Goal: Information Seeking & Learning: Learn about a topic

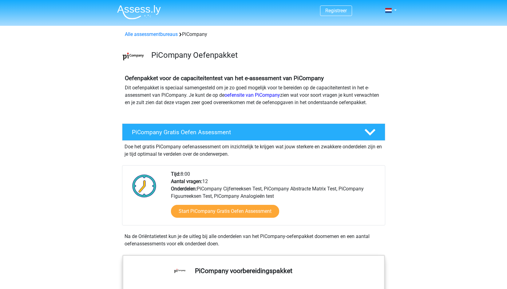
scroll to position [141, 0]
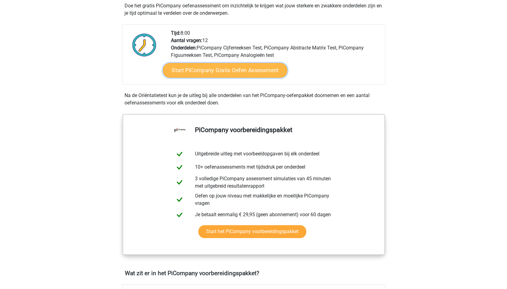
click at [258, 77] on link "Start PiCompany Gratis Oefen Assessment" at bounding box center [225, 70] width 125 height 15
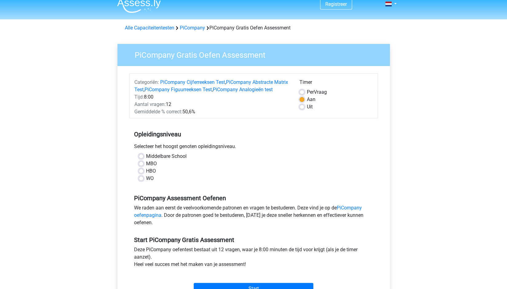
scroll to position [7, 0]
click at [146, 187] on div "Middelbare School MBO HBO WO" at bounding box center [253, 169] width 248 height 34
click at [149, 182] on label "WO" at bounding box center [150, 178] width 8 height 7
click at [144, 181] on input "WO" at bounding box center [141, 178] width 5 height 6
radio input "true"
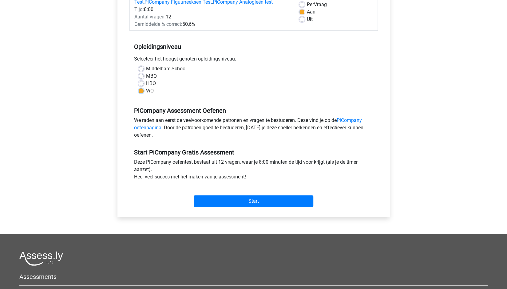
scroll to position [94, 0]
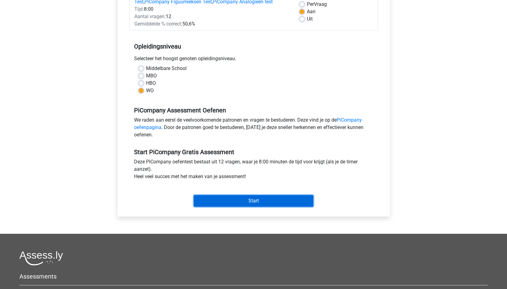
click at [230, 207] on input "Start" at bounding box center [254, 201] width 120 height 12
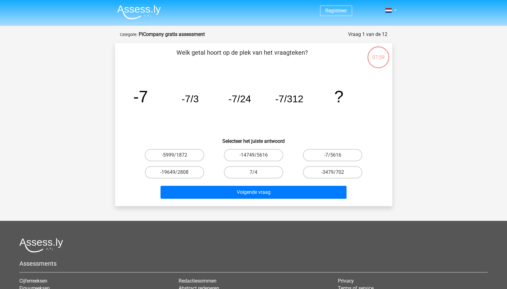
click at [212, 53] on p "Welk getal hoort op de plek van het vraagteken?" at bounding box center [242, 57] width 235 height 18
click at [191, 99] on tspan "-7/3" at bounding box center [189, 98] width 17 height 11
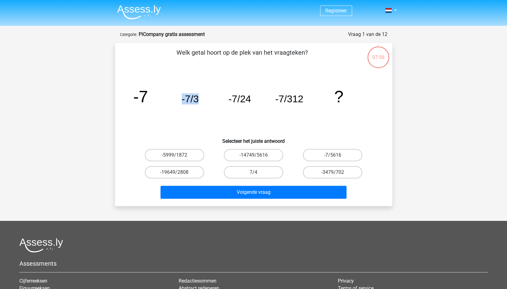
click at [191, 99] on tspan "-7/3" at bounding box center [189, 98] width 17 height 11
click at [245, 96] on tspan "-7/24" at bounding box center [239, 98] width 22 height 11
click at [299, 99] on tspan "-7/312" at bounding box center [289, 98] width 28 height 11
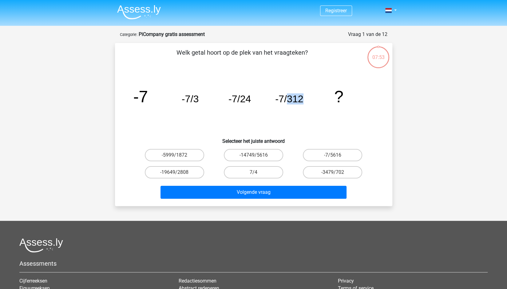
click at [299, 99] on tspan "-7/312" at bounding box center [289, 98] width 28 height 11
drag, startPoint x: 229, startPoint y: 98, endPoint x: 240, endPoint y: 98, distance: 11.1
click at [235, 98] on tspan "-7/24" at bounding box center [239, 98] width 22 height 11
click at [242, 98] on tspan "-7/24" at bounding box center [239, 98] width 22 height 11
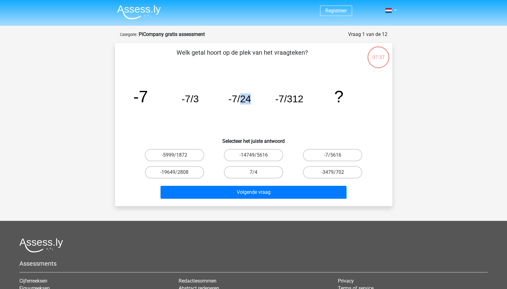
click at [242, 98] on tspan "-7/24" at bounding box center [239, 98] width 22 height 11
click at [247, 100] on tspan "-7/24" at bounding box center [239, 98] width 22 height 11
click at [318, 149] on label "-7/5616" at bounding box center [332, 155] width 59 height 12
click at [333, 155] on input "-7/5616" at bounding box center [335, 157] width 4 height 4
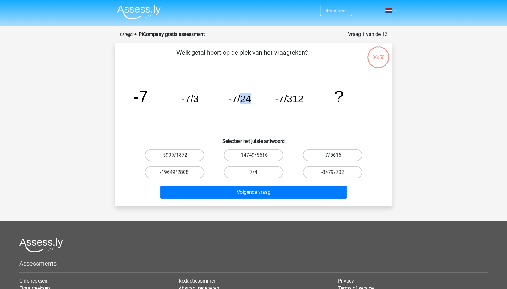
radio input "true"
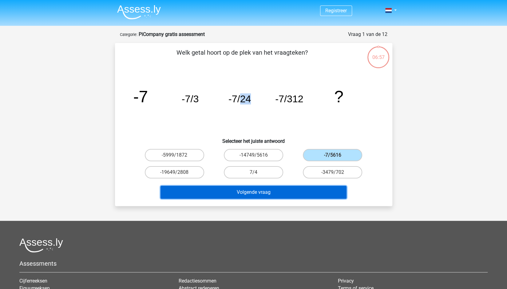
click at [281, 189] on button "Volgende vraag" at bounding box center [253, 192] width 186 height 13
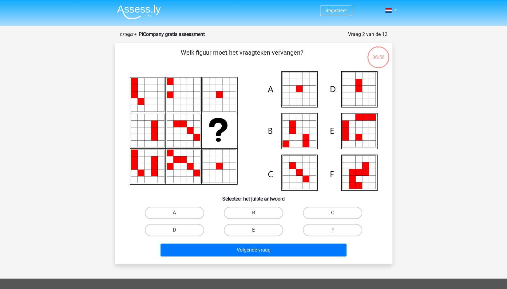
scroll to position [31, 0]
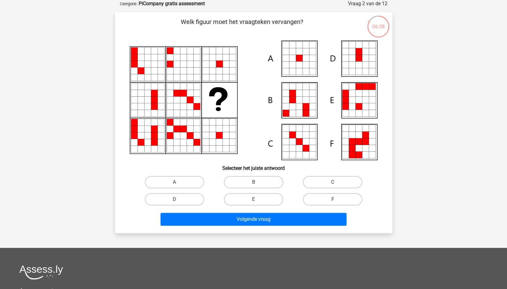
click at [214, 66] on icon at bounding box center [212, 64] width 7 height 7
click at [149, 148] on icon at bounding box center [147, 149] width 7 height 7
click at [169, 127] on icon at bounding box center [170, 129] width 7 height 7
click at [180, 180] on label "A" at bounding box center [174, 182] width 59 height 12
click at [178, 182] on input "A" at bounding box center [176, 184] width 4 height 4
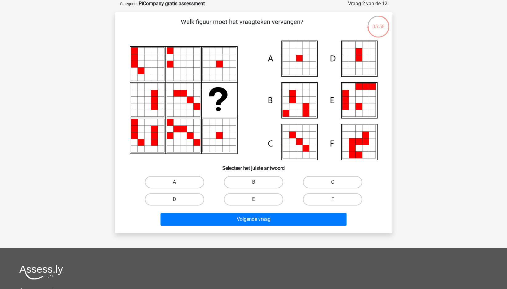
radio input "true"
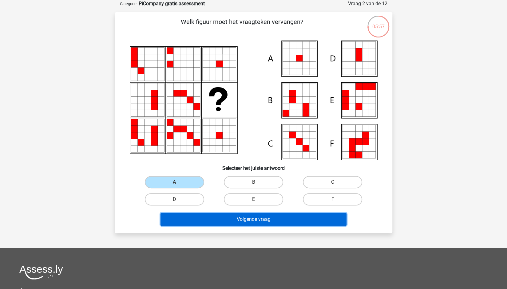
click at [228, 216] on button "Volgende vraag" at bounding box center [253, 219] width 186 height 13
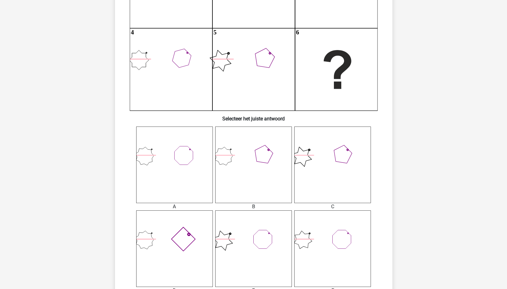
scroll to position [126, 0]
click at [226, 216] on icon at bounding box center [253, 248] width 77 height 77
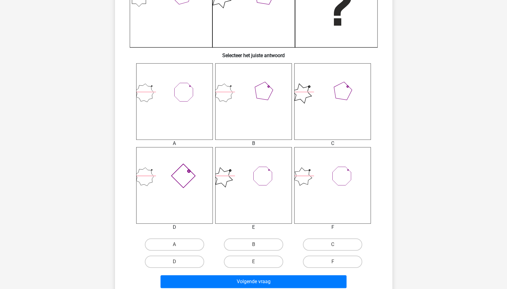
scroll to position [190, 0]
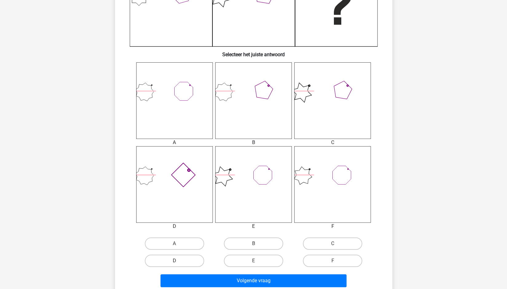
click at [196, 258] on label "D" at bounding box center [174, 261] width 59 height 12
click at [178, 261] on input "D" at bounding box center [176, 263] width 4 height 4
radio input "true"
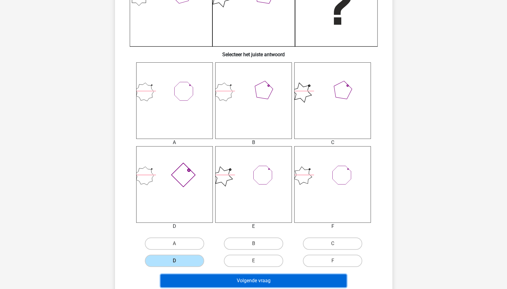
click at [269, 279] on button "Volgende vraag" at bounding box center [253, 281] width 186 height 13
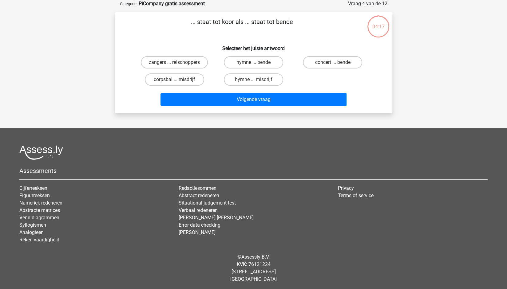
scroll to position [0, 0]
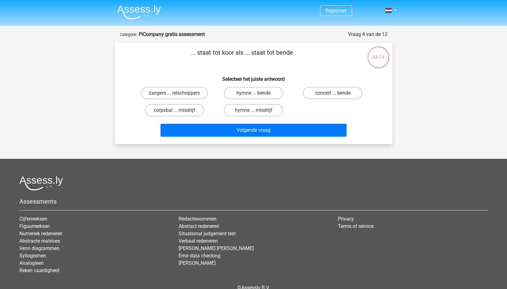
click at [279, 52] on p "... staat tot koor als ... staat tot bende" at bounding box center [242, 57] width 235 height 18
click at [200, 66] on p "... staat tot koor als ... staat tot bende" at bounding box center [242, 57] width 235 height 18
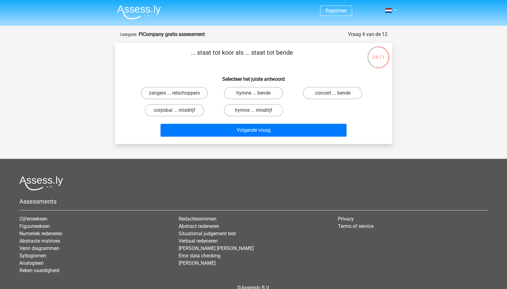
click at [243, 53] on p "... staat tot koor als ... staat tot bende" at bounding box center [242, 57] width 235 height 18
click at [251, 48] on p "... staat tot koor als ... staat tot bende" at bounding box center [242, 57] width 235 height 18
click at [287, 51] on p "... staat tot koor als ... staat tot bende" at bounding box center [242, 57] width 235 height 18
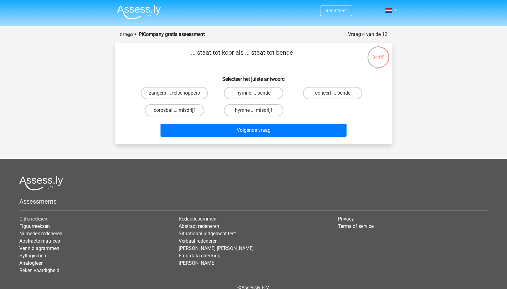
click at [287, 51] on p "... staat tot koor als ... staat tot bende" at bounding box center [242, 57] width 235 height 18
click at [289, 63] on p "... staat tot koor als ... staat tot bende" at bounding box center [242, 57] width 235 height 18
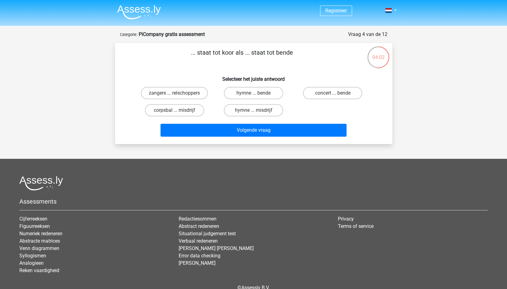
click at [289, 63] on p "... staat tot koor als ... staat tot bende" at bounding box center [242, 57] width 235 height 18
click at [289, 62] on p "... staat tot koor als ... staat tot bende" at bounding box center [242, 57] width 235 height 18
click at [189, 93] on label "zangers ... relschoppers" at bounding box center [174, 93] width 67 height 12
click at [178, 93] on input "zangers ... relschoppers" at bounding box center [176, 95] width 4 height 4
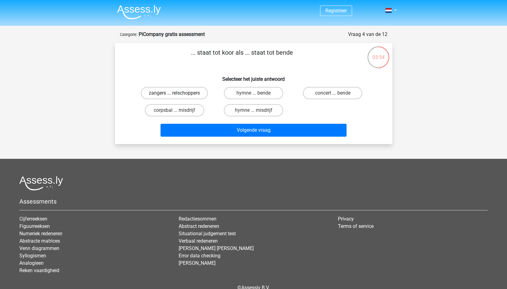
radio input "true"
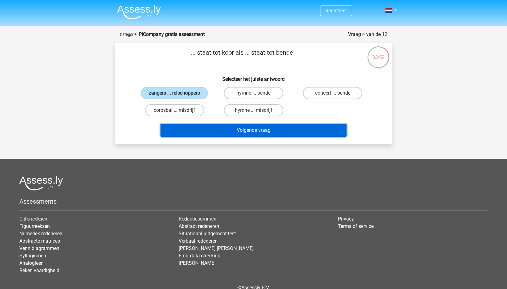
click at [206, 129] on button "Volgende vraag" at bounding box center [253, 130] width 186 height 13
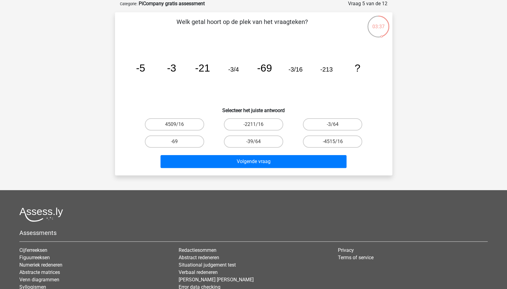
scroll to position [31, 0]
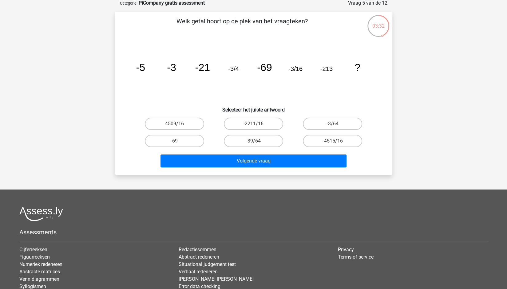
click at [206, 70] on tspan "-21" at bounding box center [202, 67] width 15 height 11
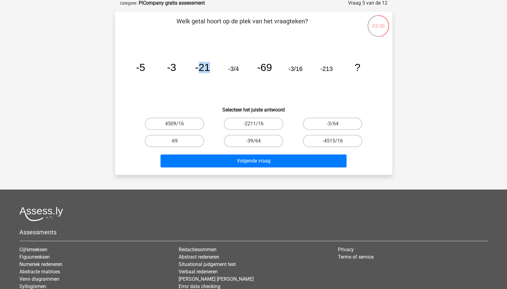
click at [206, 70] on tspan "-21" at bounding box center [202, 67] width 15 height 11
click at [236, 73] on icon "image/svg+xml -5 -3 -21 -3/4 -69 -3/16 -213 ?" at bounding box center [254, 71] width 248 height 62
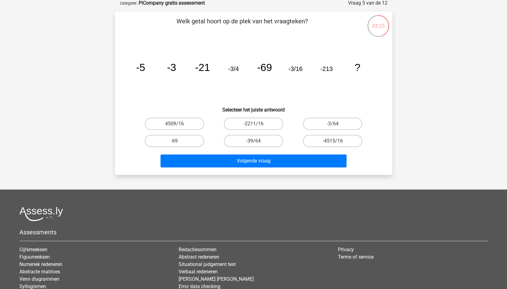
click at [267, 69] on tspan "-69" at bounding box center [264, 67] width 15 height 11
click at [205, 70] on tspan "-21" at bounding box center [202, 67] width 15 height 11
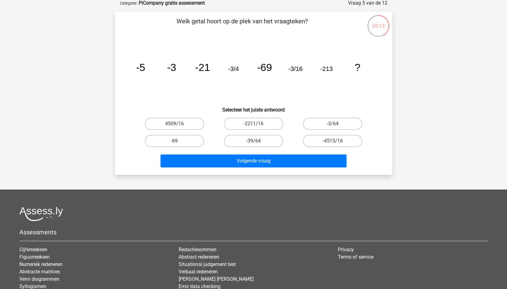
click at [287, 69] on icon "image/svg+xml -5 -3 -21 -3/4 -69 -3/16 -213 ?" at bounding box center [254, 71] width 248 height 62
click at [231, 67] on tspan "-3/4" at bounding box center [233, 68] width 11 height 7
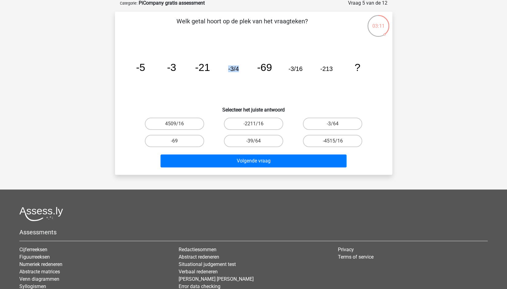
click at [231, 67] on tspan "-3/4" at bounding box center [233, 68] width 11 height 7
click at [173, 66] on tspan "-3" at bounding box center [171, 67] width 9 height 11
click at [235, 70] on tspan "-3/4" at bounding box center [233, 68] width 11 height 7
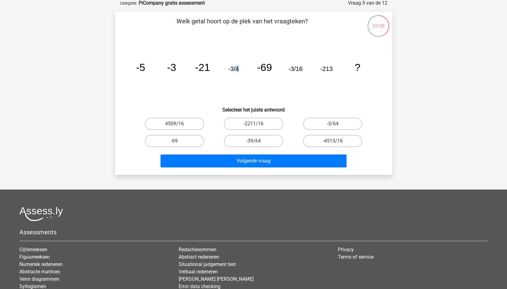
click at [235, 70] on tspan "-3/4" at bounding box center [233, 68] width 11 height 7
click at [299, 68] on tspan "-3/16" at bounding box center [295, 68] width 14 height 7
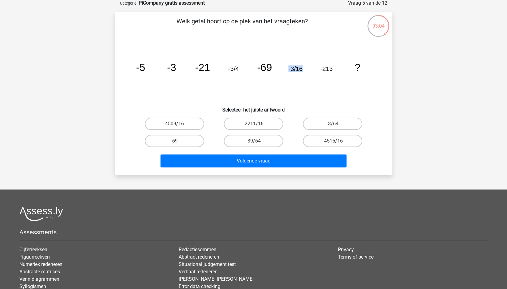
click at [299, 68] on tspan "-3/16" at bounding box center [295, 68] width 14 height 7
click at [332, 66] on tspan "-213" at bounding box center [326, 68] width 12 height 7
click at [330, 126] on label "-3/64" at bounding box center [332, 124] width 59 height 12
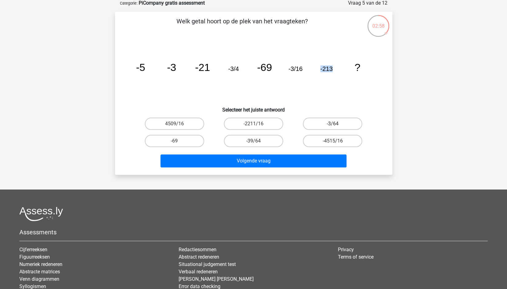
click at [333, 126] on input "-3/64" at bounding box center [335, 126] width 4 height 4
radio input "true"
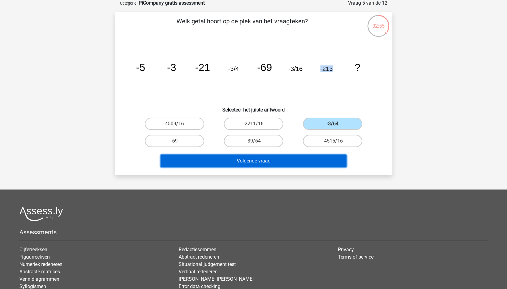
click at [299, 159] on button "Volgende vraag" at bounding box center [253, 161] width 186 height 13
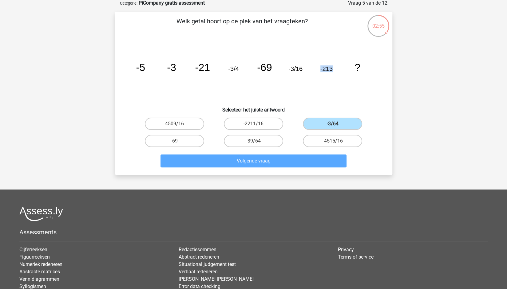
scroll to position [31, 0]
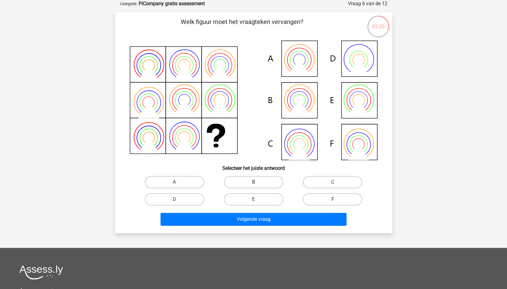
click at [256, 182] on label "B" at bounding box center [253, 182] width 59 height 12
click at [256, 182] on input "B" at bounding box center [255, 184] width 4 height 4
radio input "true"
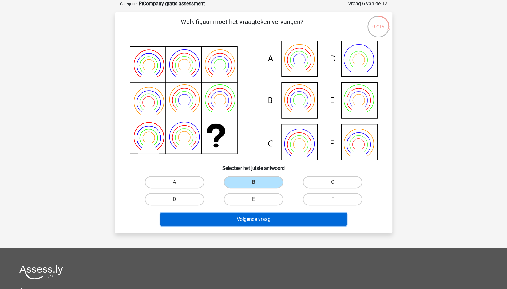
click at [260, 220] on button "Volgende vraag" at bounding box center [253, 219] width 186 height 13
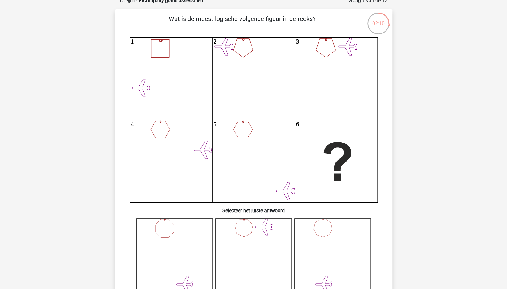
scroll to position [34, 0]
click at [285, 17] on p "Wat is de meest logische volgende figuur in de reeks?" at bounding box center [242, 23] width 235 height 18
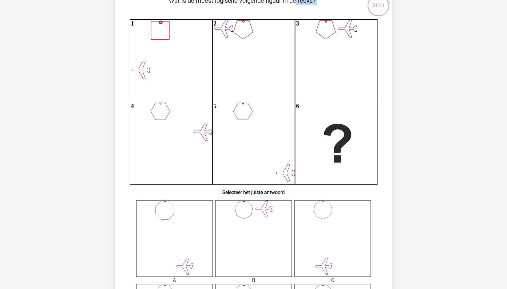
scroll to position [53, 0]
click at [237, 124] on icon "1 2 3 4 5 6" at bounding box center [254, 100] width 248 height 165
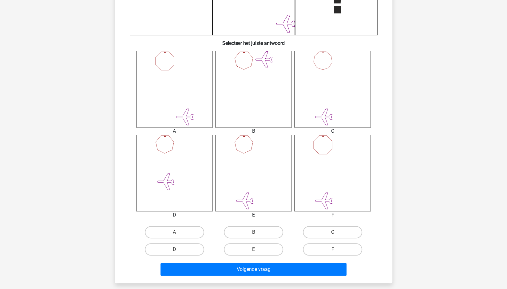
scroll to position [202, 0]
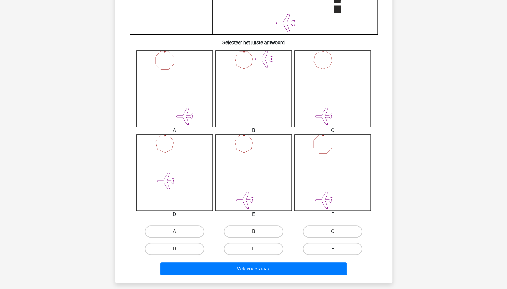
click at [336, 247] on label "F" at bounding box center [332, 249] width 59 height 12
click at [336, 249] on input "F" at bounding box center [335, 251] width 4 height 4
radio input "true"
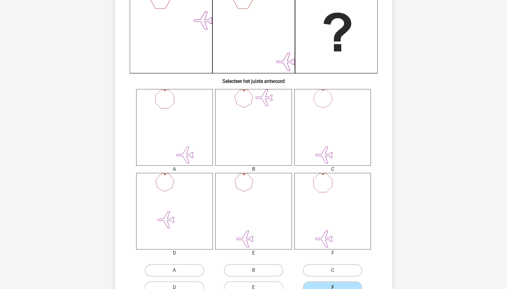
scroll to position [182, 0]
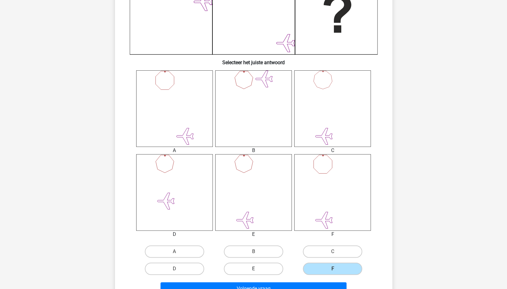
click at [253, 271] on label "E" at bounding box center [253, 269] width 59 height 12
click at [253, 271] on input "E" at bounding box center [255, 271] width 4 height 4
radio input "true"
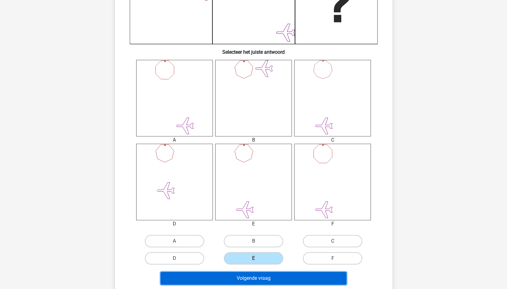
click at [271, 276] on button "Volgende vraag" at bounding box center [253, 278] width 186 height 13
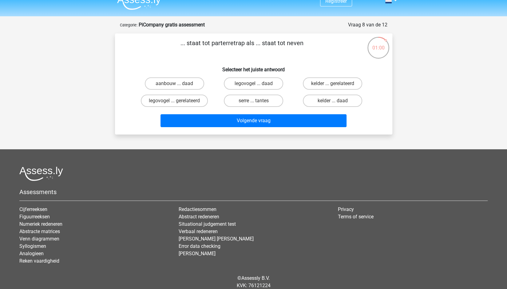
scroll to position [9, 0]
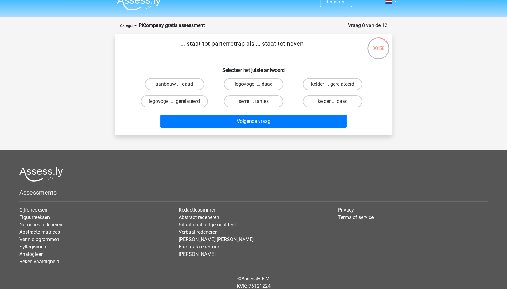
click at [229, 47] on p "... staat tot parterretrap als ... staat tot neven" at bounding box center [242, 48] width 235 height 18
click at [266, 44] on p "... staat tot parterretrap als ... staat tot neven" at bounding box center [242, 48] width 235 height 18
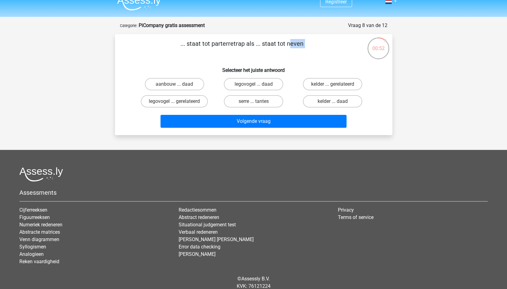
click at [266, 44] on p "... staat tot parterretrap als ... staat tot neven" at bounding box center [242, 48] width 235 height 18
click at [246, 104] on label "serre ... tantes" at bounding box center [253, 101] width 59 height 12
click at [253, 104] on input "serre ... tantes" at bounding box center [255, 103] width 4 height 4
radio input "true"
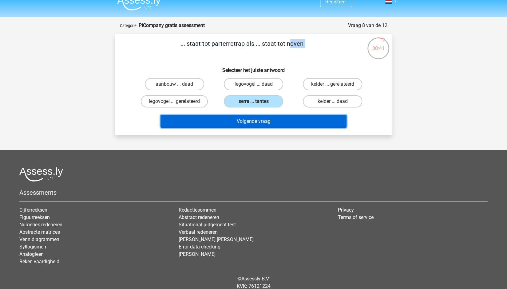
click at [237, 121] on button "Volgende vraag" at bounding box center [253, 121] width 186 height 13
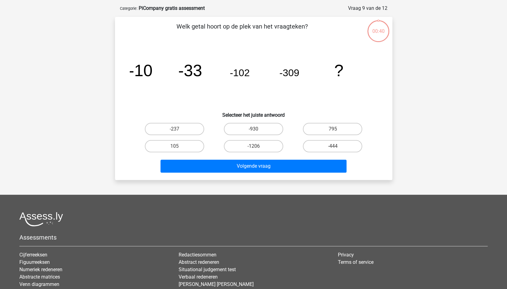
scroll to position [31, 0]
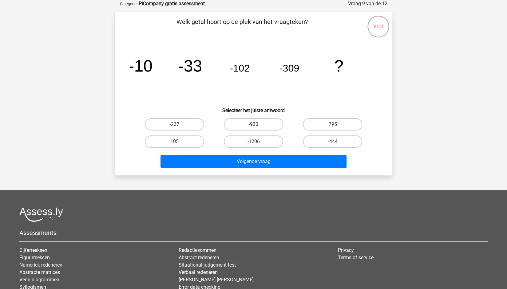
click at [251, 123] on label "-930" at bounding box center [253, 124] width 59 height 12
click at [253, 125] on input "-930" at bounding box center [255, 127] width 4 height 4
radio input "true"
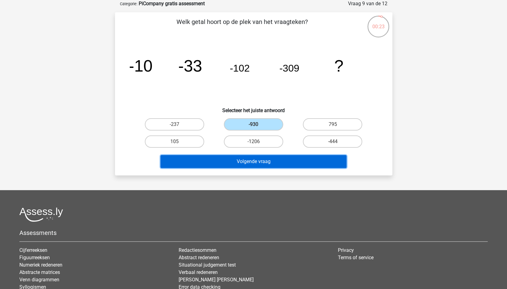
click at [238, 163] on button "Volgende vraag" at bounding box center [253, 161] width 186 height 13
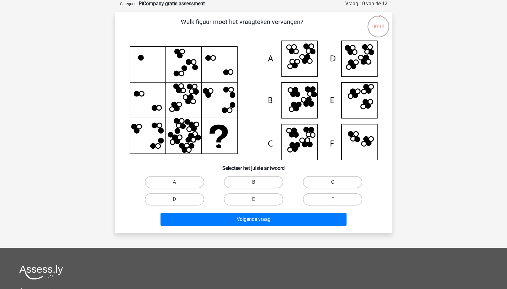
click at [323, 181] on label "C" at bounding box center [332, 182] width 59 height 12
click at [333, 182] on input "C" at bounding box center [335, 184] width 4 height 4
radio input "true"
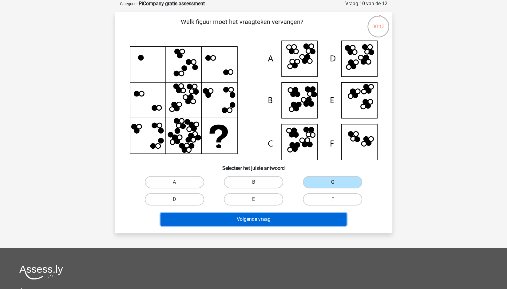
click at [306, 224] on button "Volgende vraag" at bounding box center [253, 219] width 186 height 13
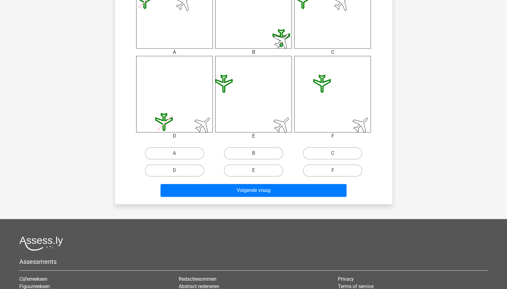
scroll to position [281, 0]
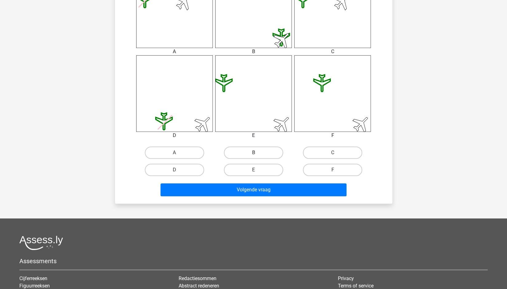
click at [267, 154] on label "B" at bounding box center [253, 153] width 59 height 12
click at [257, 154] on input "B" at bounding box center [255, 155] width 4 height 4
radio input "true"
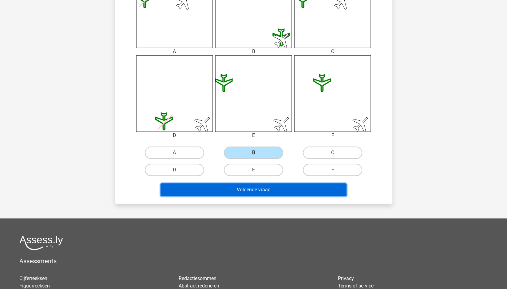
click at [270, 190] on button "Volgende vraag" at bounding box center [253, 190] width 186 height 13
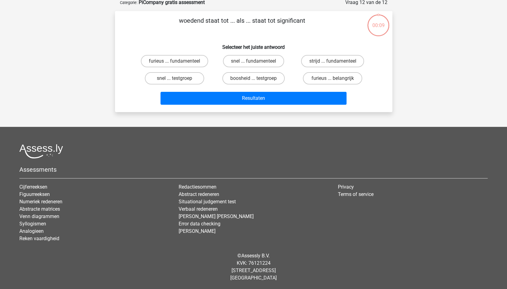
scroll to position [31, 0]
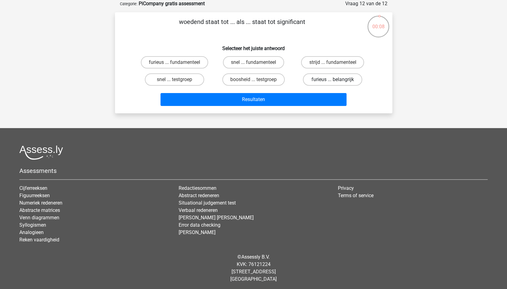
click at [347, 81] on label "furieus ... belangrijk" at bounding box center [332, 79] width 59 height 12
click at [337, 81] on input "furieus ... belangrijk" at bounding box center [335, 82] width 4 height 4
radio input "true"
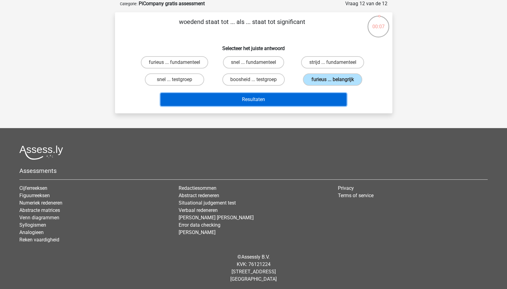
click at [302, 104] on button "Resultaten" at bounding box center [253, 99] width 186 height 13
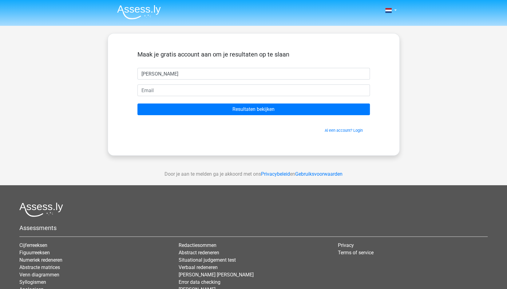
type input "vincent"
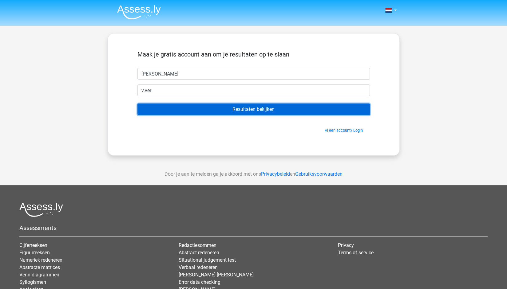
click at [219, 110] on input "Resultaten bekijken" at bounding box center [253, 110] width 232 height 12
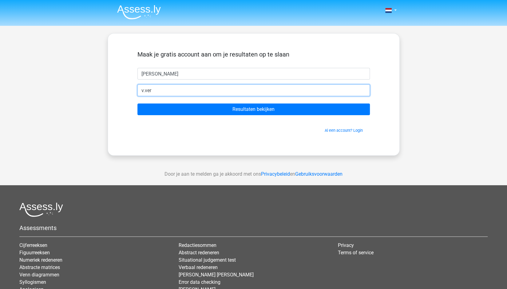
click at [234, 90] on input "v.ver" at bounding box center [253, 91] width 232 height 12
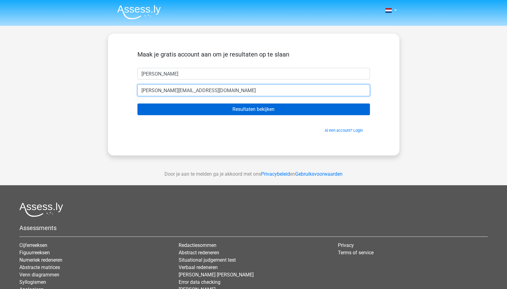
type input "v.veraart@gmail.com"
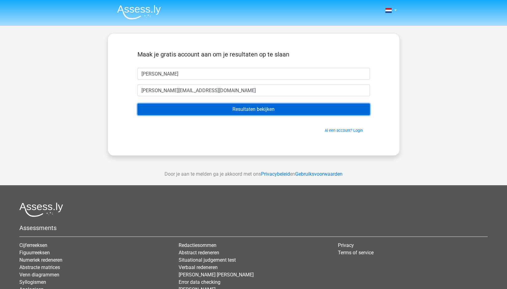
click at [237, 109] on input "Resultaten bekijken" at bounding box center [253, 110] width 232 height 12
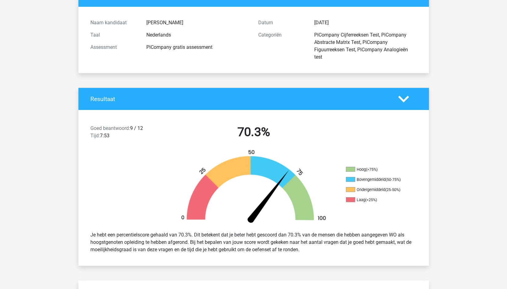
scroll to position [56, 0]
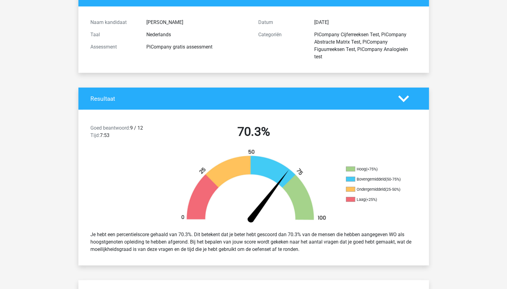
click at [365, 178] on li "Bovengemiddeld (50-75%)" at bounding box center [376, 180] width 61 height 6
click at [368, 172] on ul "Hoog (>75%) Bovengemiddeld (50-75%) Ondergemiddeld (25-50%) Laag (<25%)" at bounding box center [376, 187] width 61 height 41
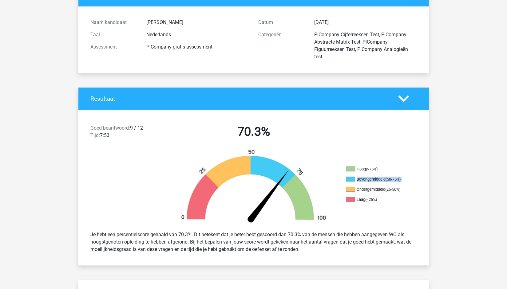
click at [368, 172] on ul "Hoog (>75%) Bovengemiddeld (50-75%) Ondergemiddeld (25-50%) Laag (<25%)" at bounding box center [376, 187] width 61 height 41
click at [370, 178] on li "Bovengemiddeld (50-75%)" at bounding box center [376, 180] width 61 height 6
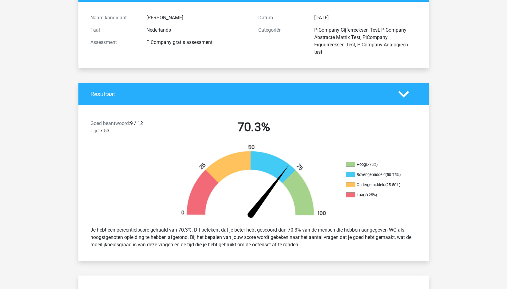
scroll to position [61, 0]
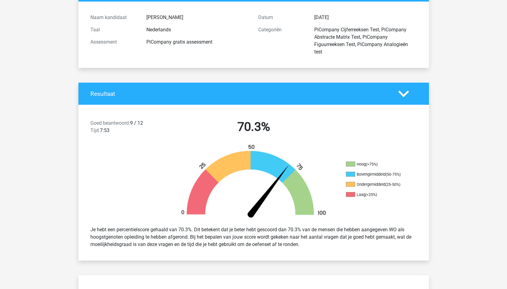
click at [371, 184] on li "Ondergemiddeld (25-50%)" at bounding box center [376, 185] width 61 height 6
click at [370, 195] on div "(<25%)" at bounding box center [371, 194] width 12 height 5
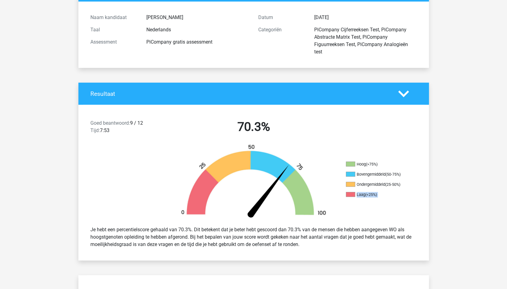
click at [370, 195] on div "(<25%)" at bounding box center [371, 194] width 12 height 5
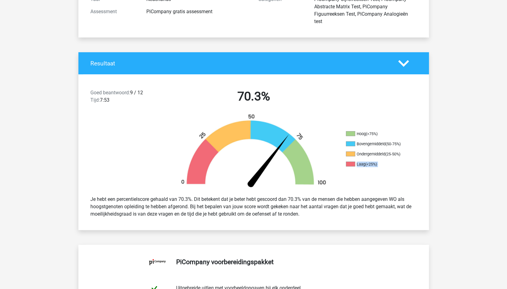
scroll to position [92, 0]
drag, startPoint x: 370, startPoint y: 195, endPoint x: 355, endPoint y: 216, distance: 25.8
click at [355, 216] on div "Je hebt een percentielscore gehaald van 70.3%. Dit betekent dat je beter hebt g…" at bounding box center [254, 206] width 336 height 27
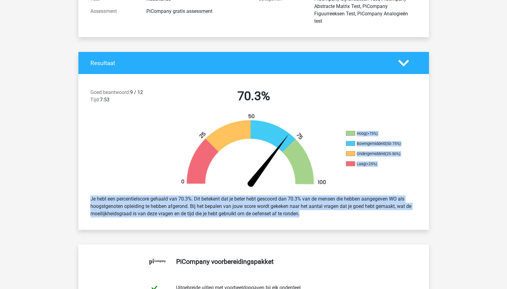
drag, startPoint x: 355, startPoint y: 216, endPoint x: 366, endPoint y: 186, distance: 32.2
click at [366, 186] on div "Goed beantwoord: 9 / 12 Tijd: 7:53 70.3% Hoog (>75%) Bovengemiddeld (50-75%) On…" at bounding box center [253, 152] width 341 height 156
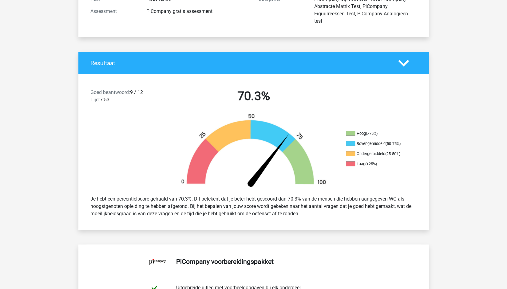
click at [366, 186] on div "Hoog (>75%) Bovengemiddeld (50-75%) Ondergemiddeld (25-50%) Laag (<25%)" at bounding box center [253, 151] width 350 height 77
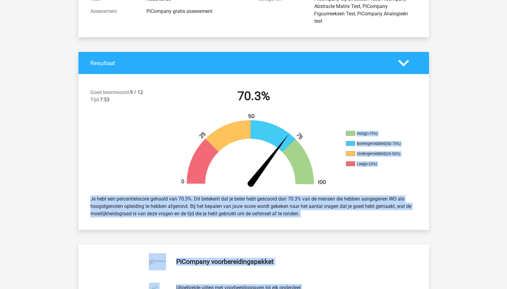
drag, startPoint x: 366, startPoint y: 186, endPoint x: 338, endPoint y: 251, distance: 70.4
drag, startPoint x: 354, startPoint y: 208, endPoint x: 352, endPoint y: 225, distance: 16.7
click at [352, 225] on div "Goed beantwoord: 9 / 12 Tijd: 7:53 70.3% Hoog (>75%) Bovengemiddeld (50-75%) On…" at bounding box center [253, 152] width 341 height 156
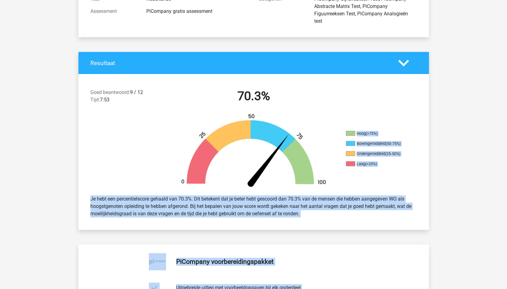
click at [352, 225] on div "Goed beantwoord: 9 / 12 Tijd: 7:53 70.3% Hoog (>75%) Bovengemiddeld (50-75%) On…" at bounding box center [253, 152] width 341 height 156
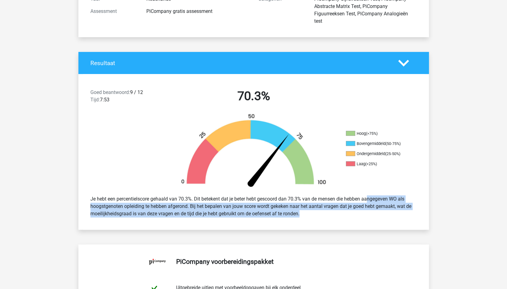
drag, startPoint x: 352, startPoint y: 225, endPoint x: 361, endPoint y: 201, distance: 25.0
click at [361, 201] on div "Goed beantwoord: 9 / 12 Tijd: 7:53 70.3% Hoog (>75%) Bovengemiddeld (50-75%) On…" at bounding box center [253, 152] width 341 height 156
click at [361, 201] on div "Je hebt een percentielscore gehaald van 70.3%. Dit betekent dat je beter hebt g…" at bounding box center [254, 206] width 336 height 27
drag, startPoint x: 361, startPoint y: 201, endPoint x: 359, endPoint y: 216, distance: 14.3
click at [359, 216] on div "Je hebt een percentielscore gehaald van 70.3%. Dit betekent dat je beter hebt g…" at bounding box center [254, 206] width 336 height 27
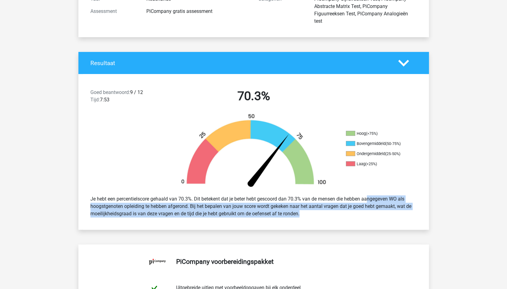
click at [359, 216] on div "Je hebt een percentielscore gehaald van 70.3%. Dit betekent dat je beter hebt g…" at bounding box center [254, 206] width 336 height 27
drag, startPoint x: 359, startPoint y: 216, endPoint x: 367, endPoint y: 193, distance: 23.5
click at [367, 193] on div "Je hebt een percentielscore gehaald van 70.3%. Dit betekent dat je beter hebt g…" at bounding box center [254, 206] width 336 height 27
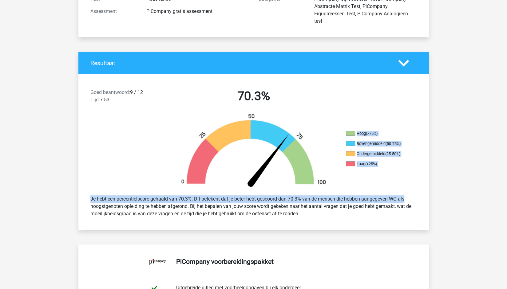
drag, startPoint x: 367, startPoint y: 193, endPoint x: 370, endPoint y: 181, distance: 12.5
click at [370, 181] on div "Goed beantwoord: 9 / 12 Tijd: 7:53 70.3% Hoog (>75%) Bovengemiddeld (50-75%) On…" at bounding box center [253, 152] width 341 height 156
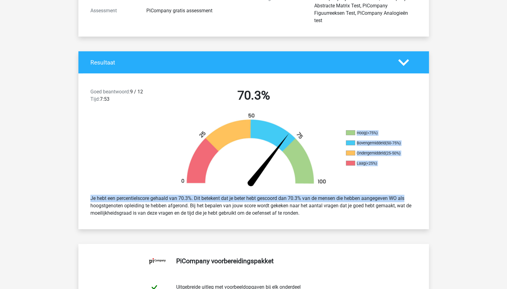
click at [358, 202] on div "Je hebt een percentielscore gehaald van 70.3%. Dit betekent dat je beter hebt g…" at bounding box center [254, 205] width 336 height 27
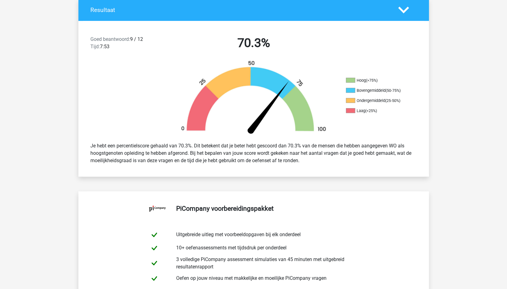
scroll to position [146, 0]
